Goal: Task Accomplishment & Management: Manage account settings

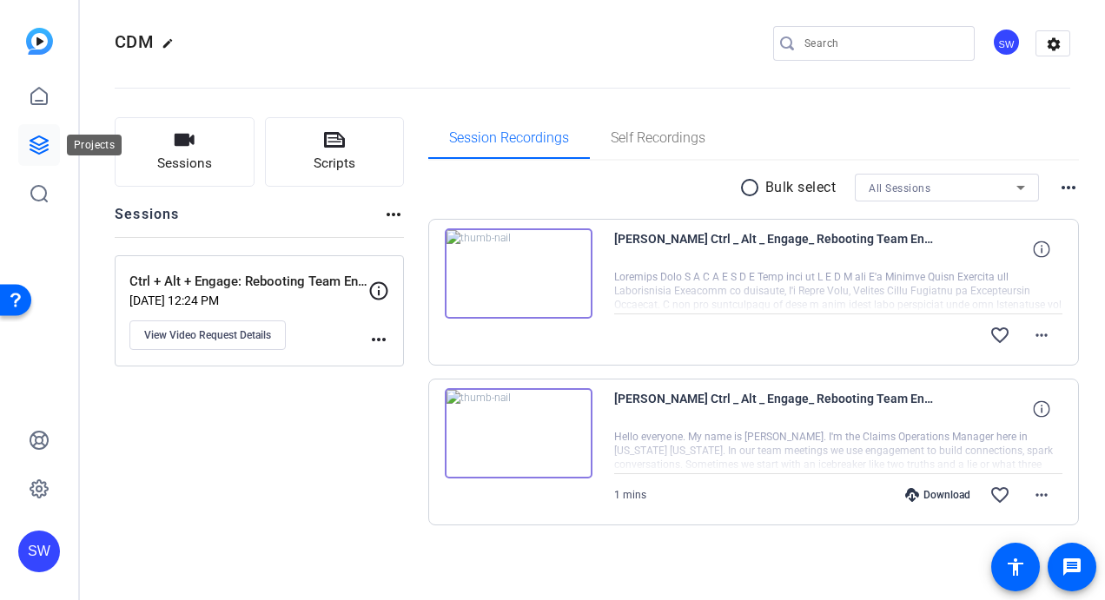
click at [36, 146] on icon at bounding box center [39, 145] width 21 height 21
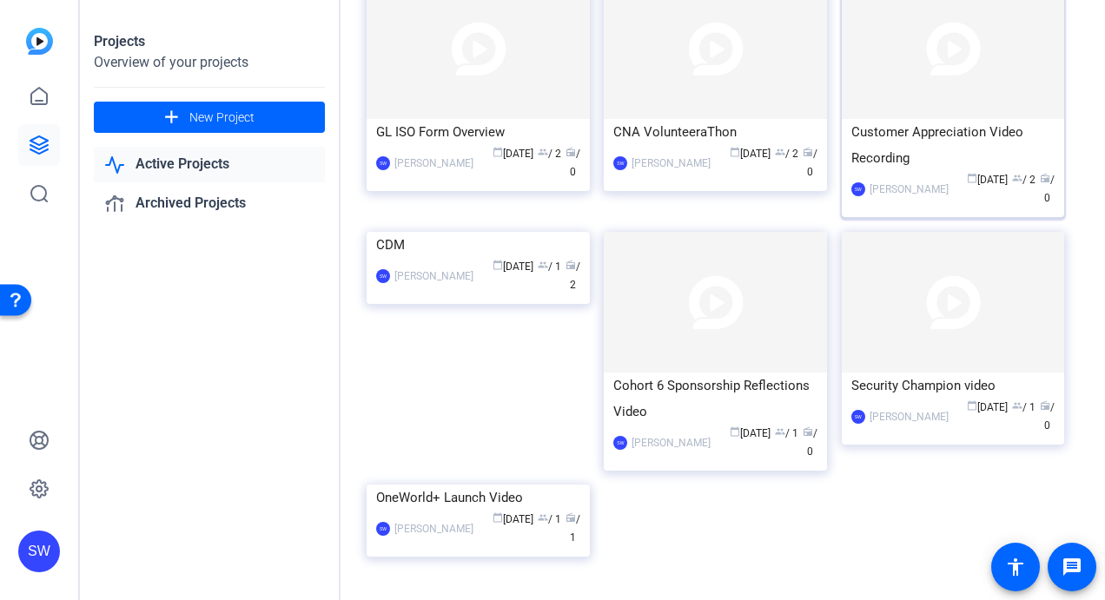
scroll to position [174, 0]
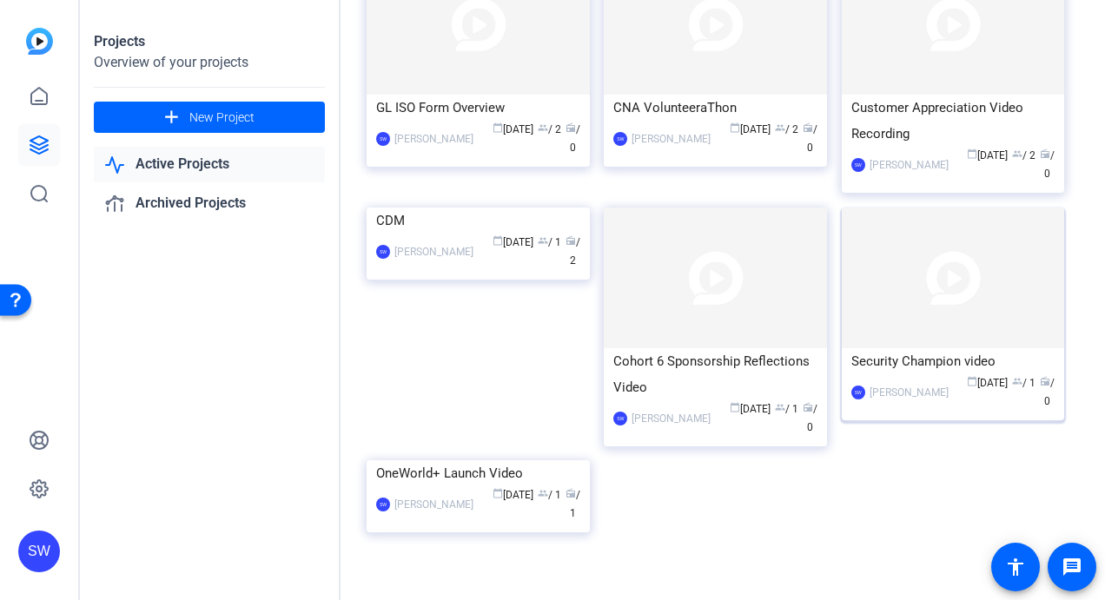
click at [917, 407] on mat-card-content "Security Champion video SW Steve Winiecki calendar_today Aug 01 group / 1 radio…" at bounding box center [954, 386] width 232 height 76
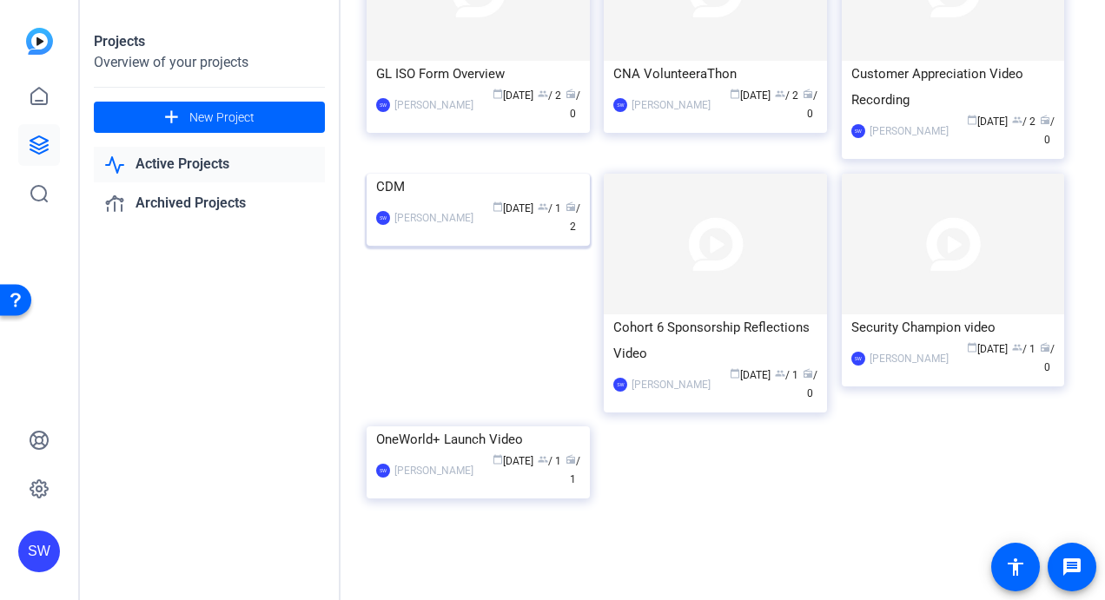
scroll to position [326, 0]
click at [191, 166] on link "Active Projects" at bounding box center [209, 165] width 231 height 36
click at [520, 242] on mat-card-content "CDM SW Steve Winiecki calendar_today Aug 14 group / 1 radio / 2" at bounding box center [478, 212] width 232 height 76
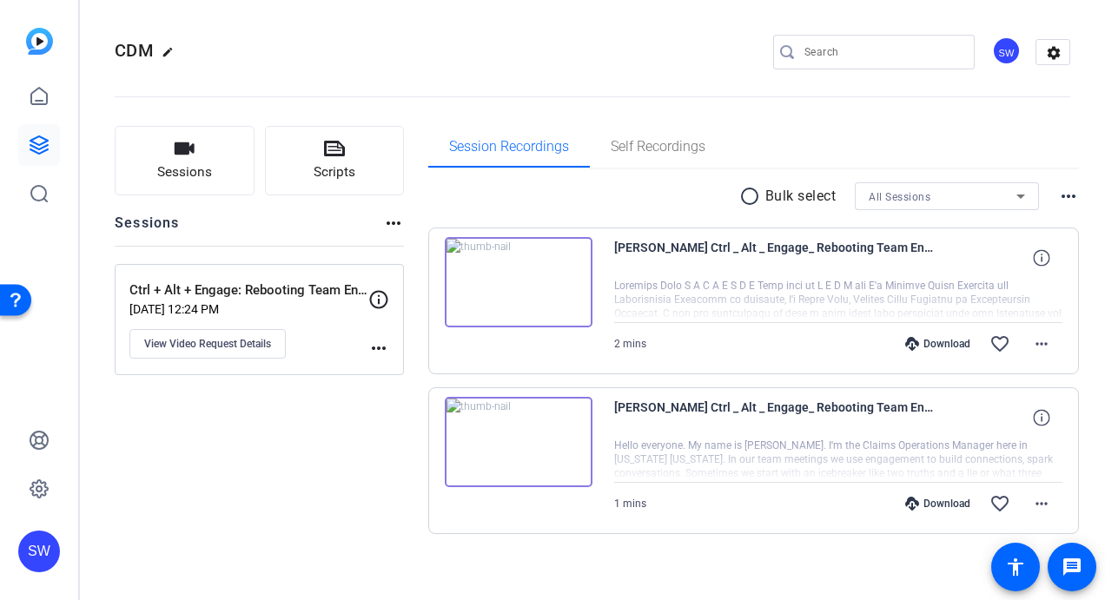
click at [1064, 196] on mat-icon "more_horiz" at bounding box center [1068, 196] width 21 height 21
click at [1070, 172] on div at bounding box center [552, 300] width 1105 height 600
click at [1046, 54] on mat-icon "settings" at bounding box center [1054, 53] width 35 height 26
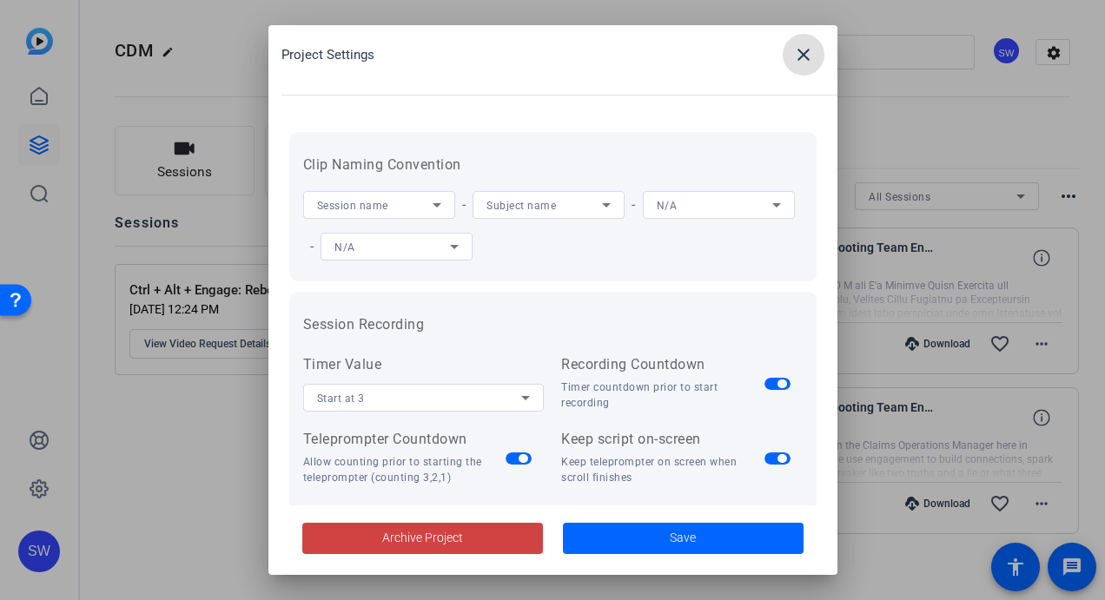
click at [805, 51] on mat-icon "close" at bounding box center [803, 54] width 21 height 21
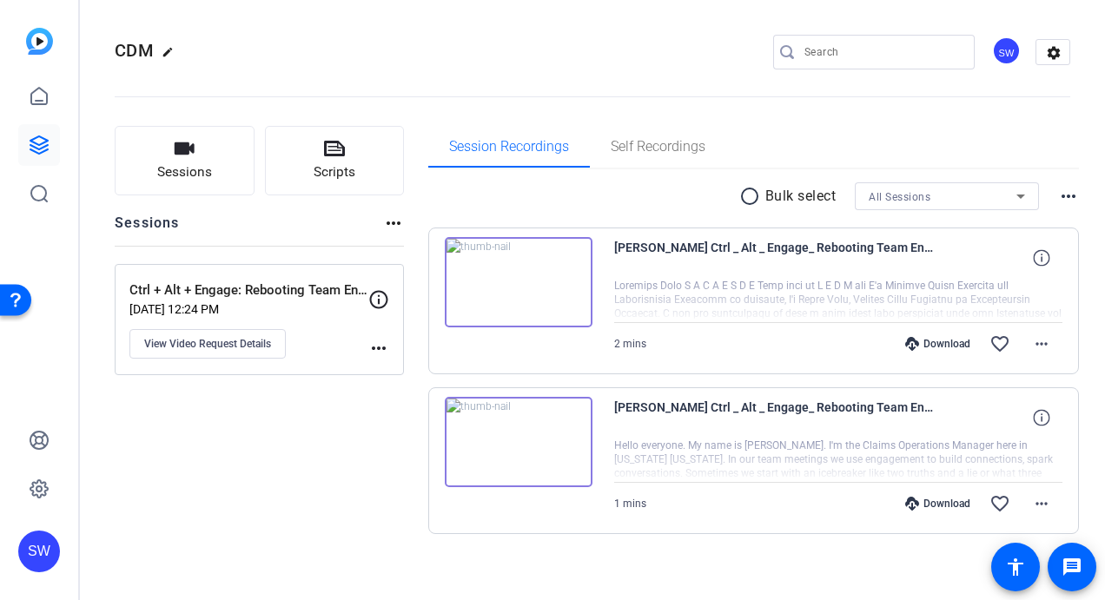
click at [995, 56] on div "SW" at bounding box center [1006, 50] width 29 height 29
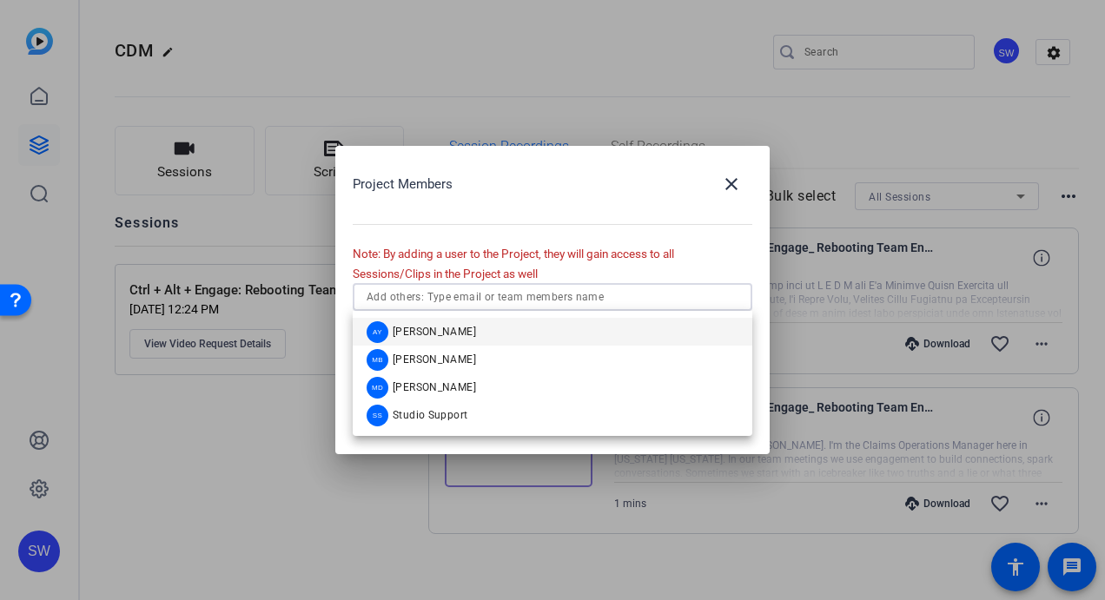
click at [542, 295] on input "text" at bounding box center [553, 297] width 372 height 21
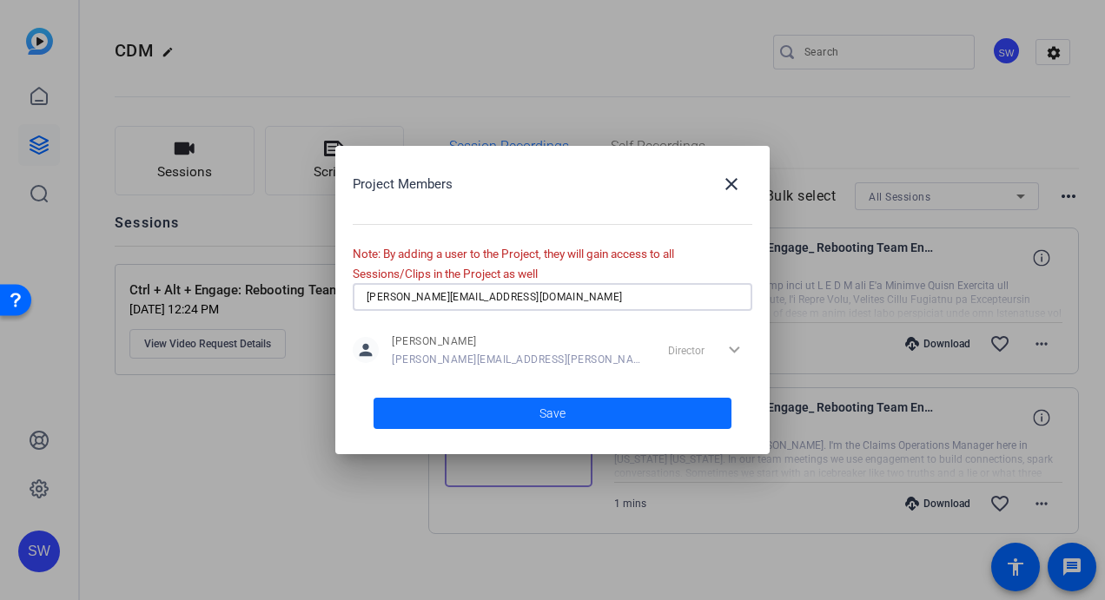
type input "Stacie.gram@cna.com"
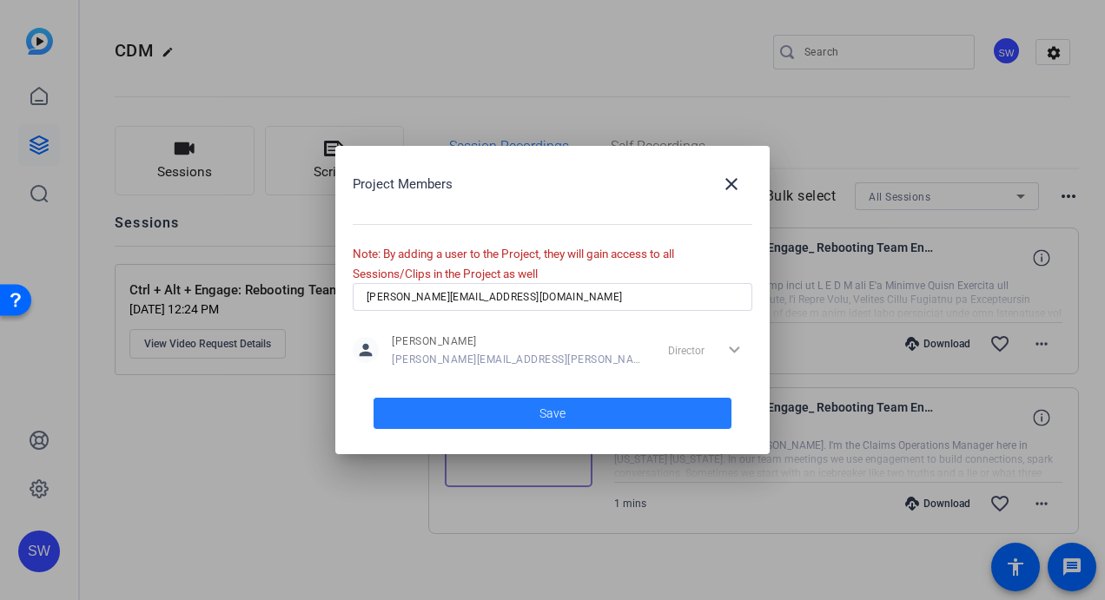
click at [582, 417] on span at bounding box center [553, 414] width 358 height 42
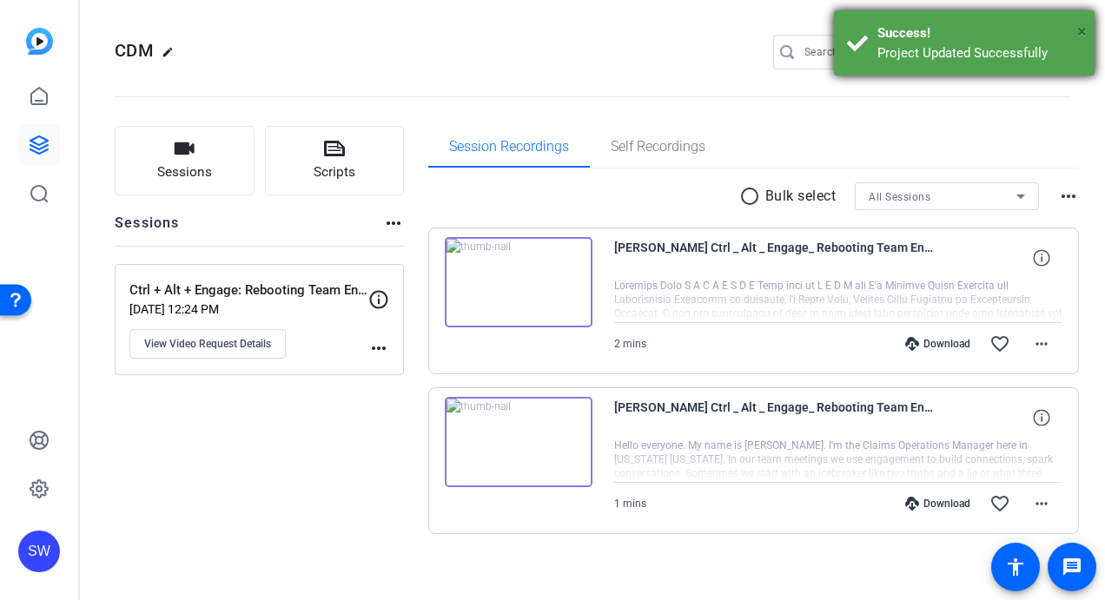
click at [1080, 32] on span "×" at bounding box center [1083, 31] width 10 height 21
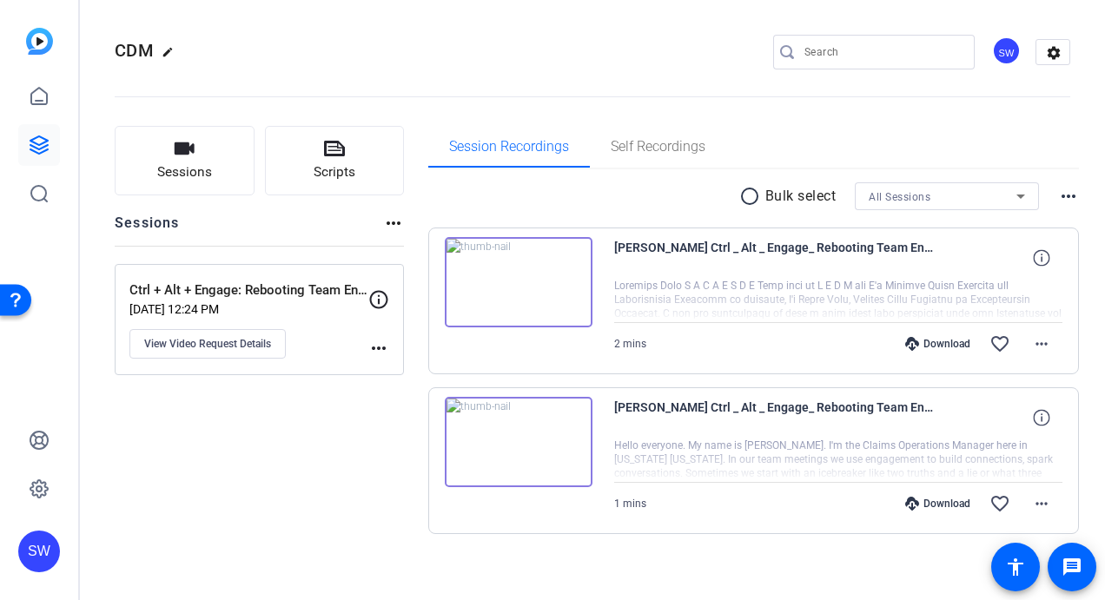
click at [1000, 54] on div "SW" at bounding box center [1006, 50] width 29 height 29
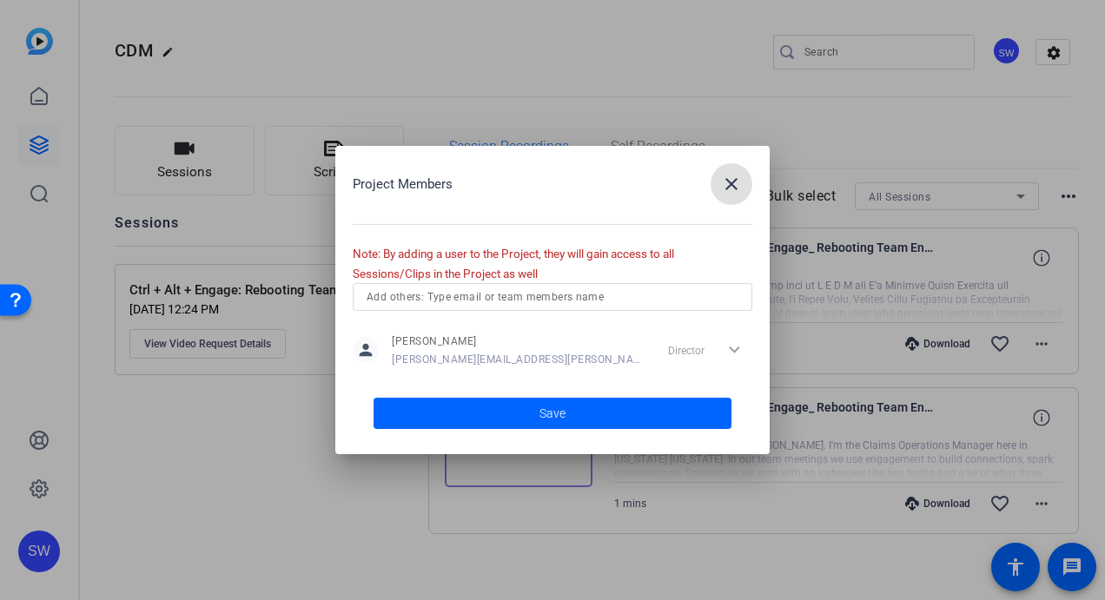
click at [728, 186] on mat-icon "close" at bounding box center [731, 184] width 21 height 21
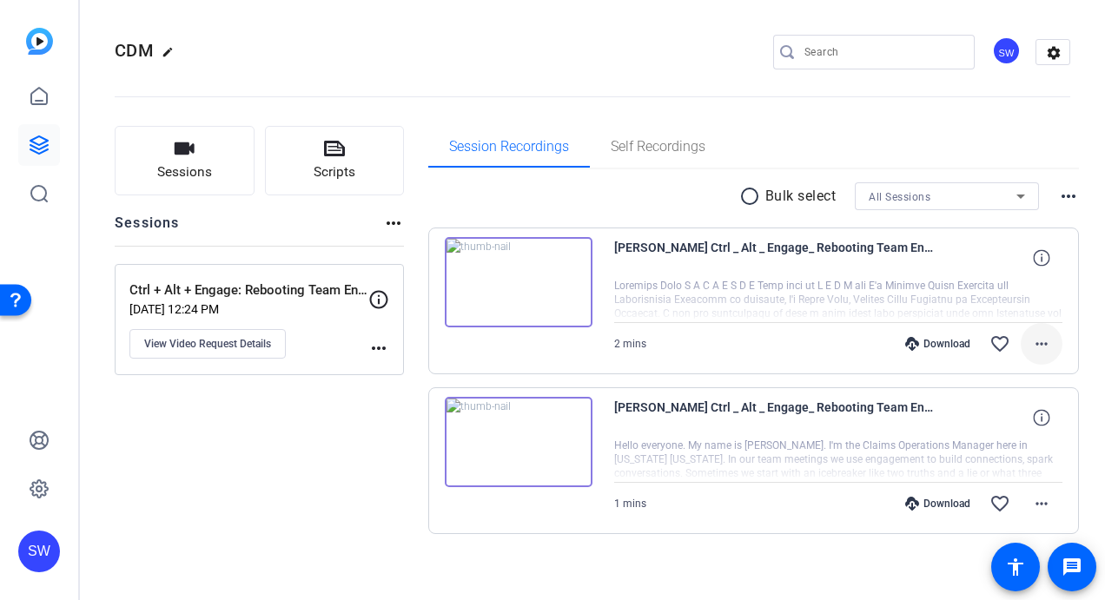
click at [1032, 346] on mat-icon "more_horiz" at bounding box center [1041, 344] width 21 height 21
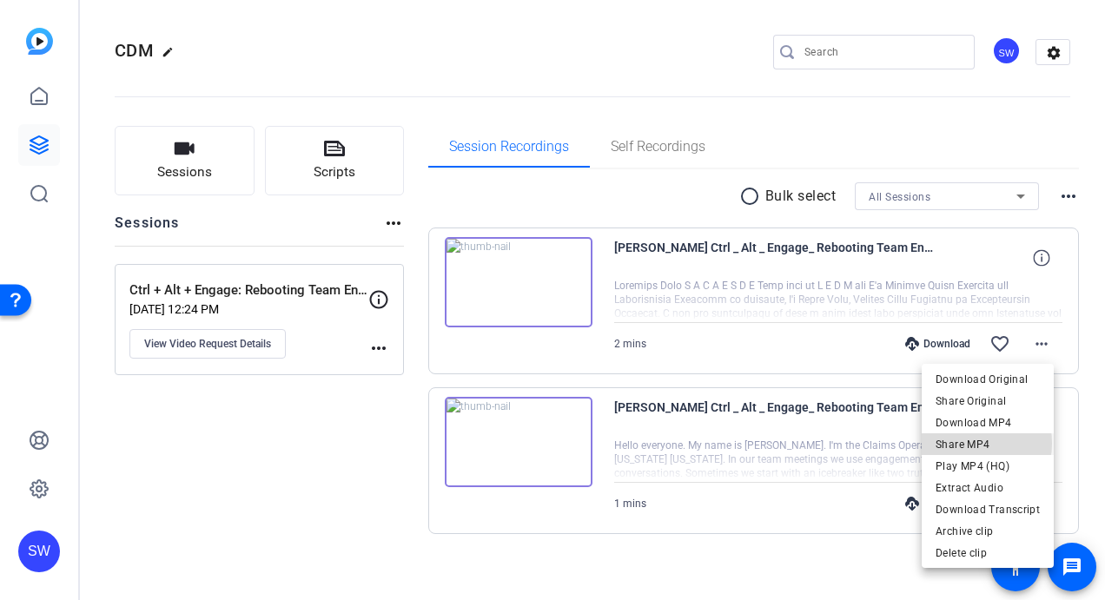
click at [973, 444] on span "Share MP4" at bounding box center [988, 444] width 104 height 21
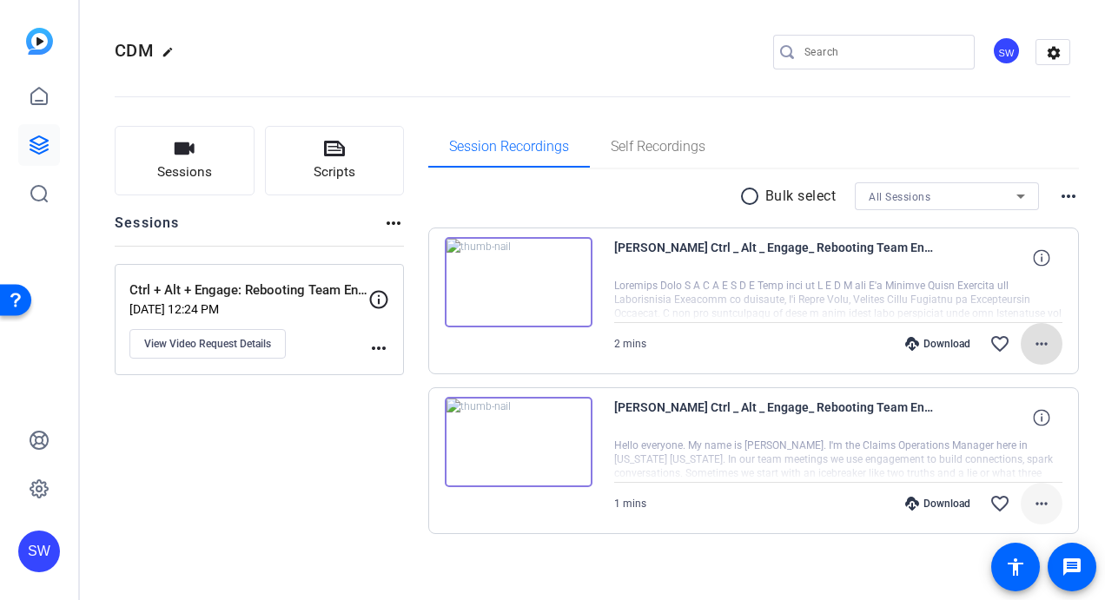
click at [1034, 502] on mat-icon "more_horiz" at bounding box center [1041, 504] width 21 height 21
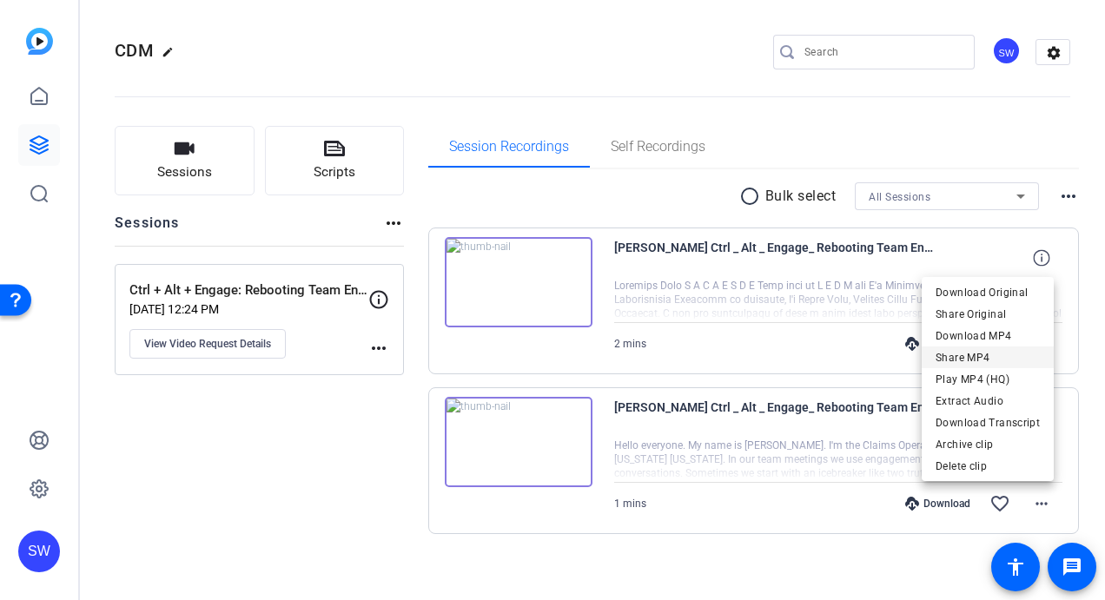
click at [966, 354] on span "Share MP4" at bounding box center [988, 358] width 104 height 21
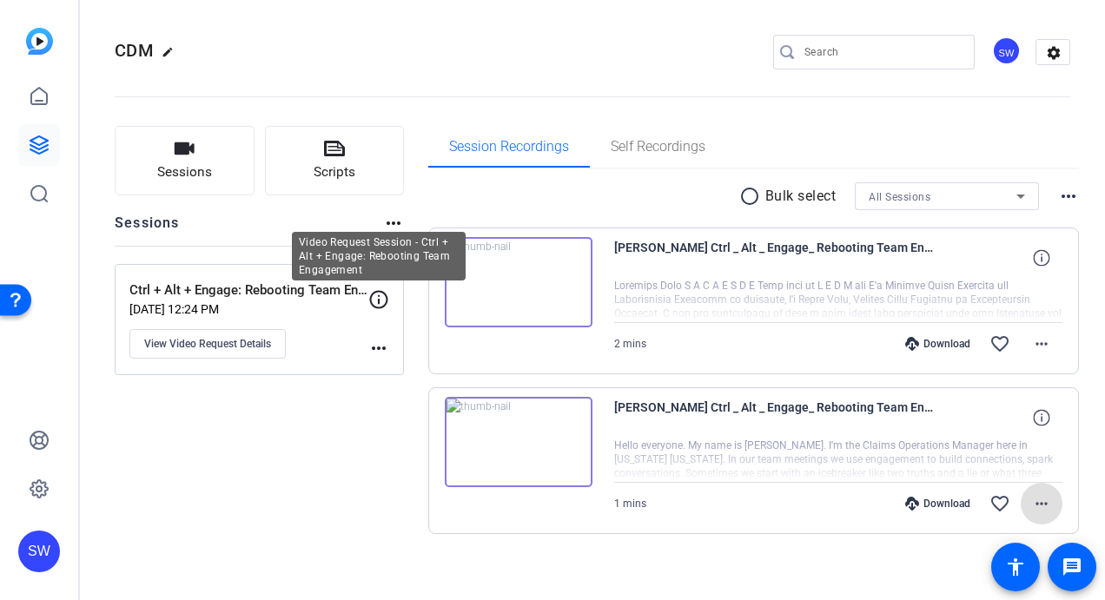
click at [379, 299] on icon at bounding box center [379, 299] width 18 height 18
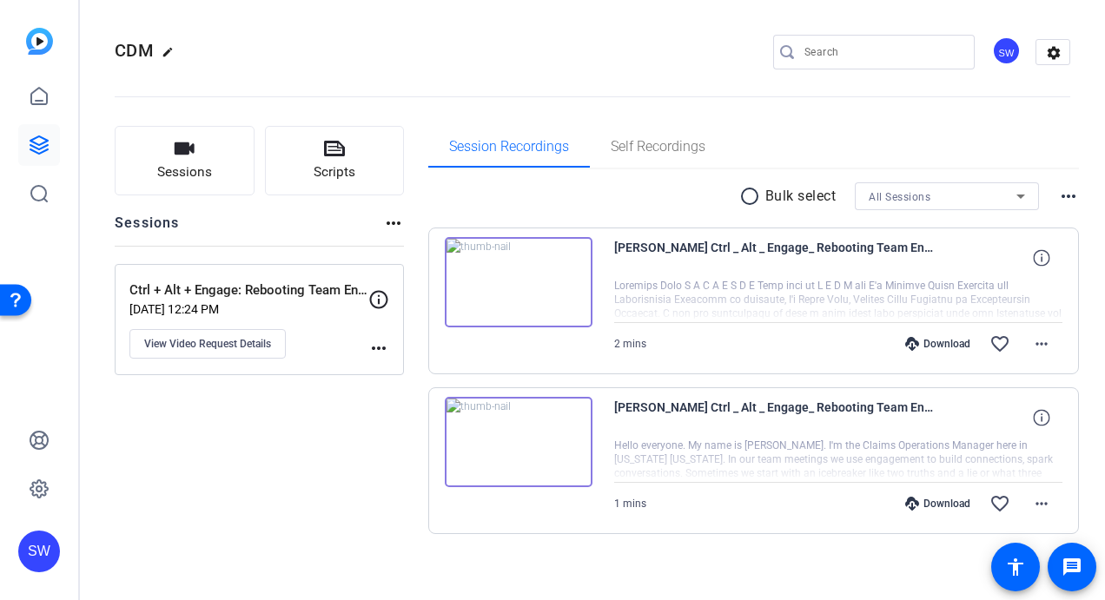
click at [377, 348] on mat-icon "more_horiz" at bounding box center [378, 348] width 21 height 21
click at [259, 346] on div at bounding box center [552, 300] width 1105 height 600
click at [205, 344] on span "View Video Request Details" at bounding box center [207, 344] width 127 height 14
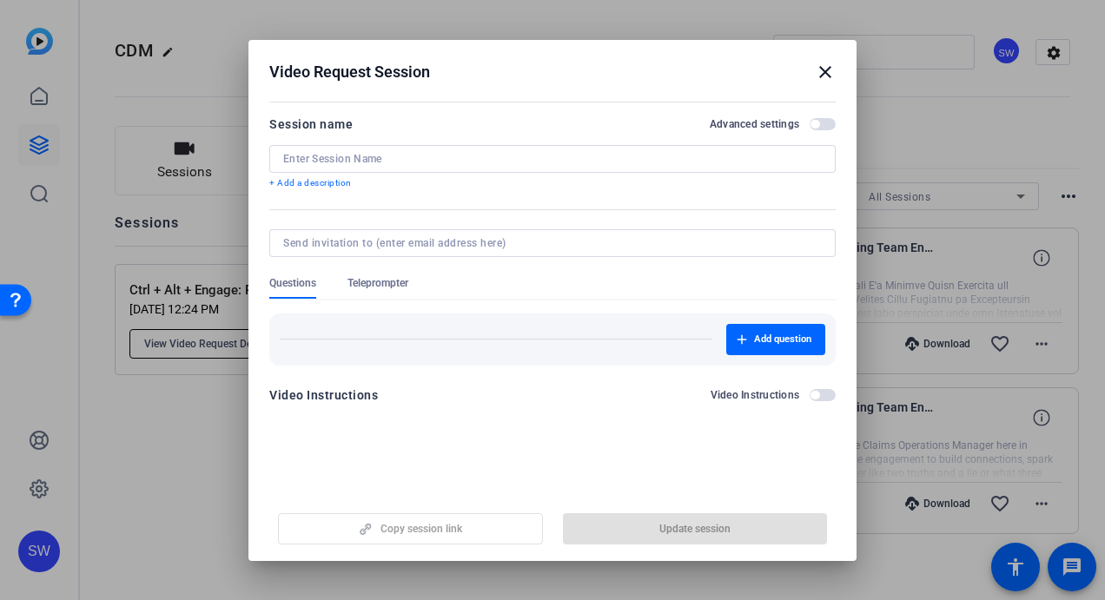
type input "Ctrl + Alt + Engage: Rebooting Team Engagement"
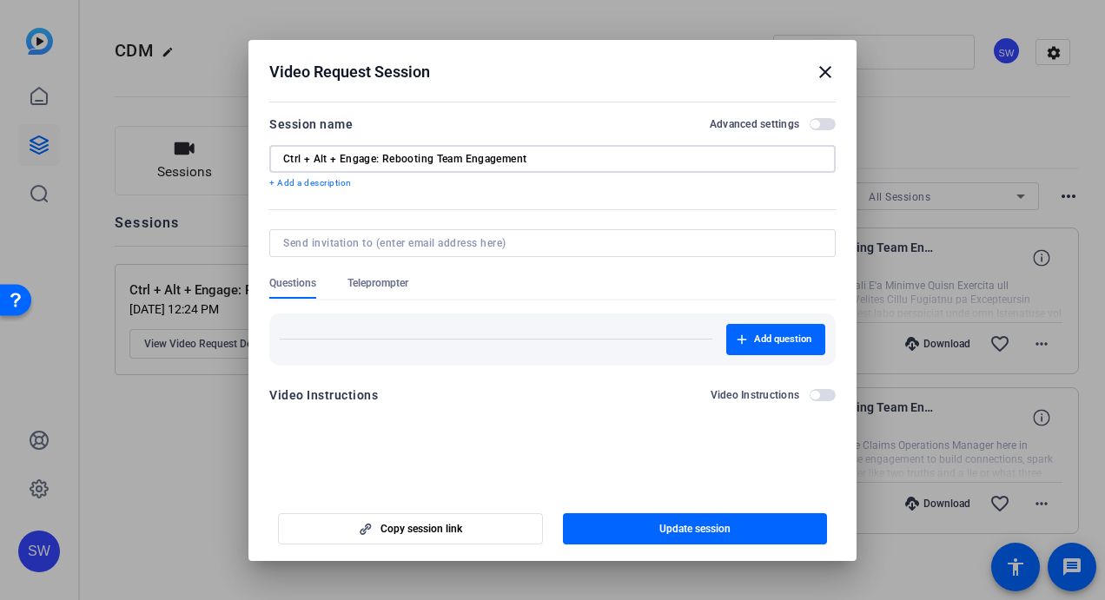
drag, startPoint x: 528, startPoint y: 158, endPoint x: 259, endPoint y: 151, distance: 269.5
click at [259, 151] on mat-dialog-content "Session name Advanced settings Ctrl + Alt + Engage: Rebooting Team Engagement +…" at bounding box center [553, 265] width 608 height 339
click at [826, 76] on mat-icon "close" at bounding box center [825, 72] width 21 height 21
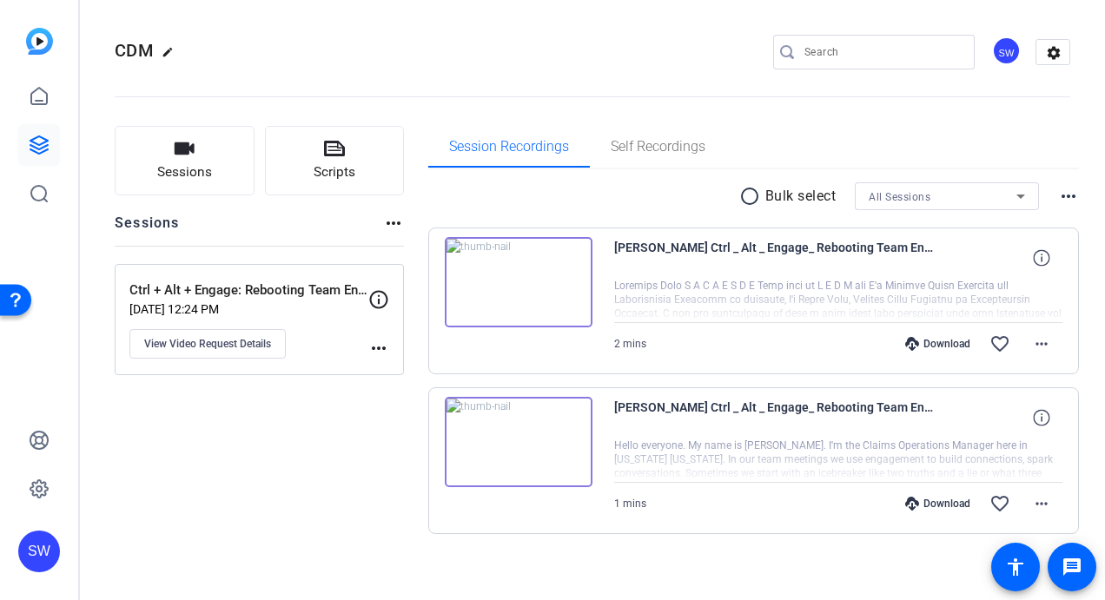
click at [375, 347] on mat-icon "more_horiz" at bounding box center [378, 348] width 21 height 21
click at [380, 342] on div at bounding box center [552, 300] width 1105 height 600
click at [267, 348] on span "View Video Request Details" at bounding box center [207, 344] width 127 height 14
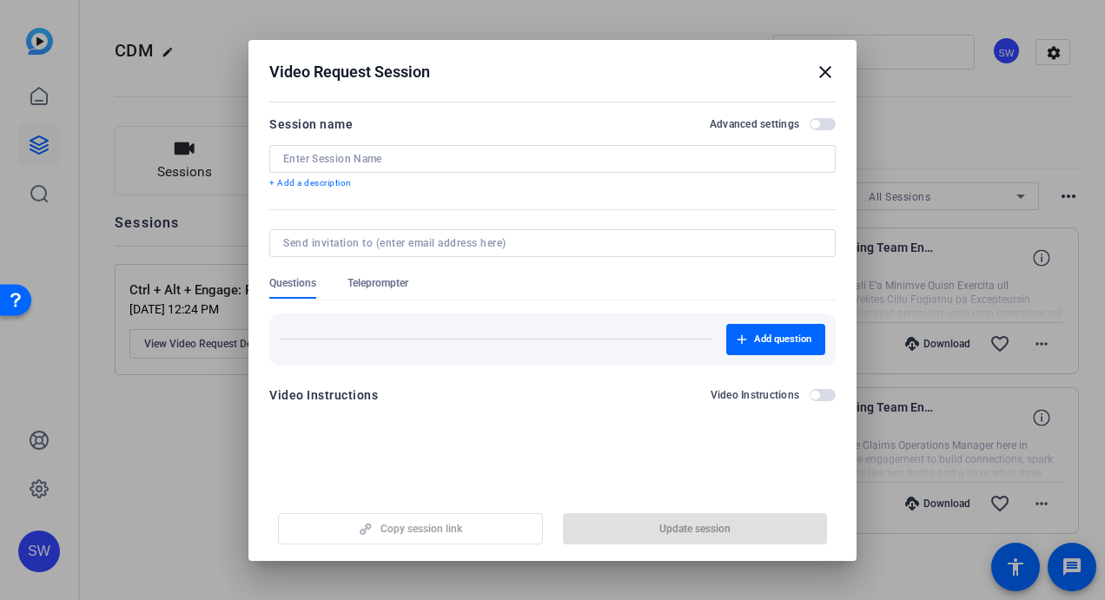
type input "Ctrl + Alt + Engage: Rebooting Team Engagement"
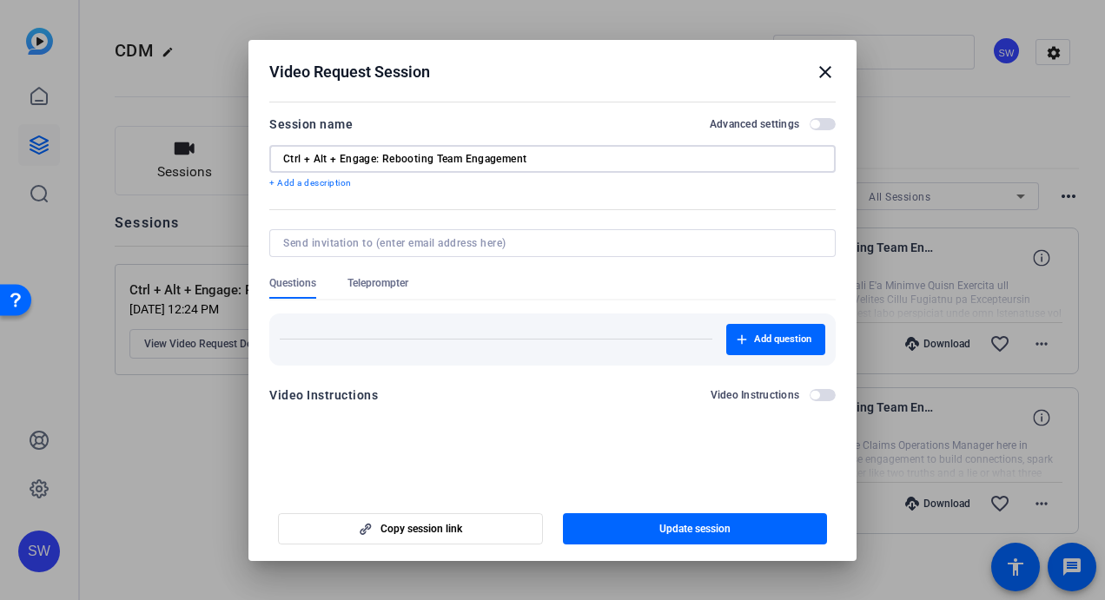
drag, startPoint x: 567, startPoint y: 156, endPoint x: 259, endPoint y: 142, distance: 308.0
click at [259, 142] on mat-dialog-content "Session name Advanced settings Ctrl + Alt + Engage: Rebooting Team Engagement +…" at bounding box center [553, 265] width 608 height 339
click at [824, 73] on mat-icon "close" at bounding box center [825, 72] width 21 height 21
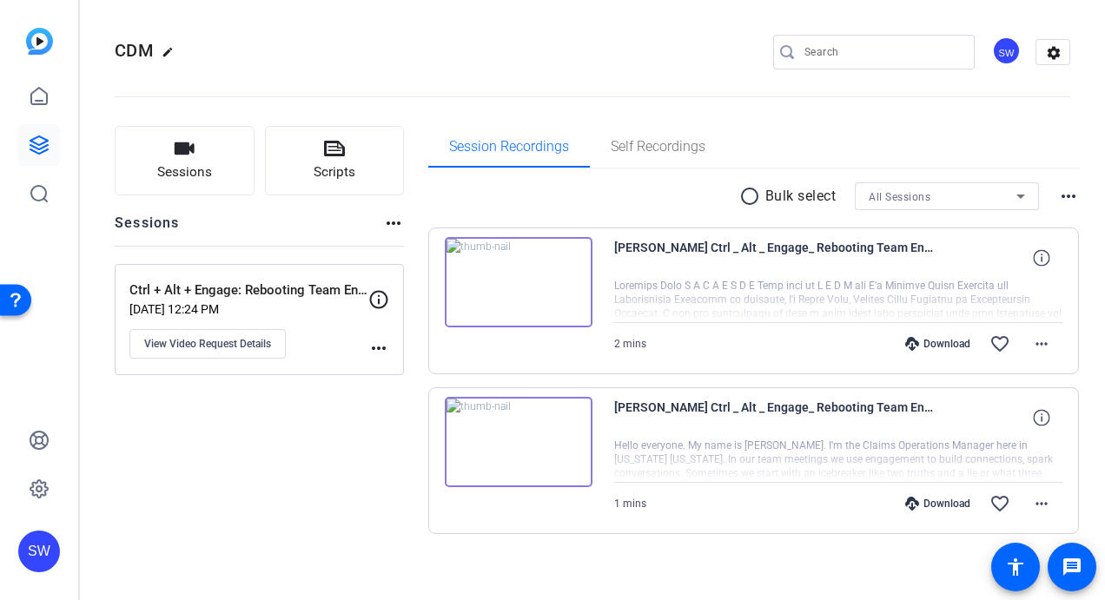
click at [929, 341] on div "Download" at bounding box center [938, 344] width 83 height 14
click at [937, 502] on div "Download" at bounding box center [938, 504] width 83 height 14
